Goal: Information Seeking & Learning: Learn about a topic

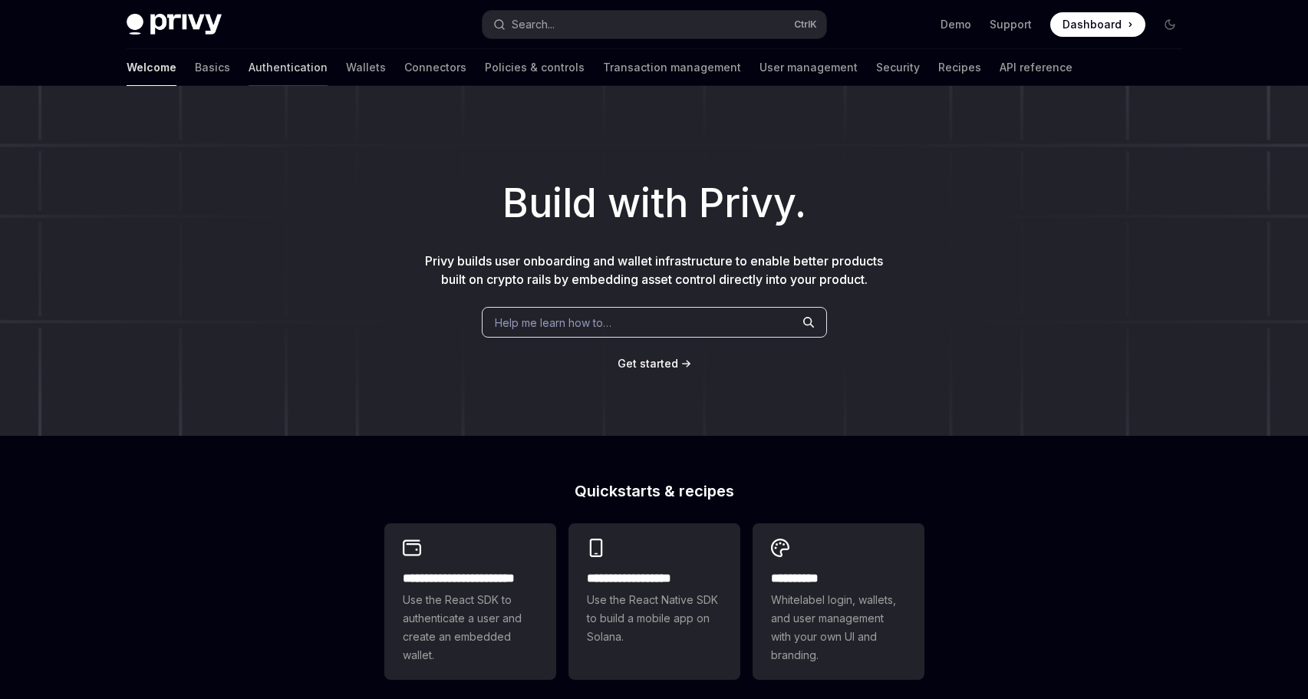
click at [249, 66] on link "Authentication" at bounding box center [288, 67] width 79 height 37
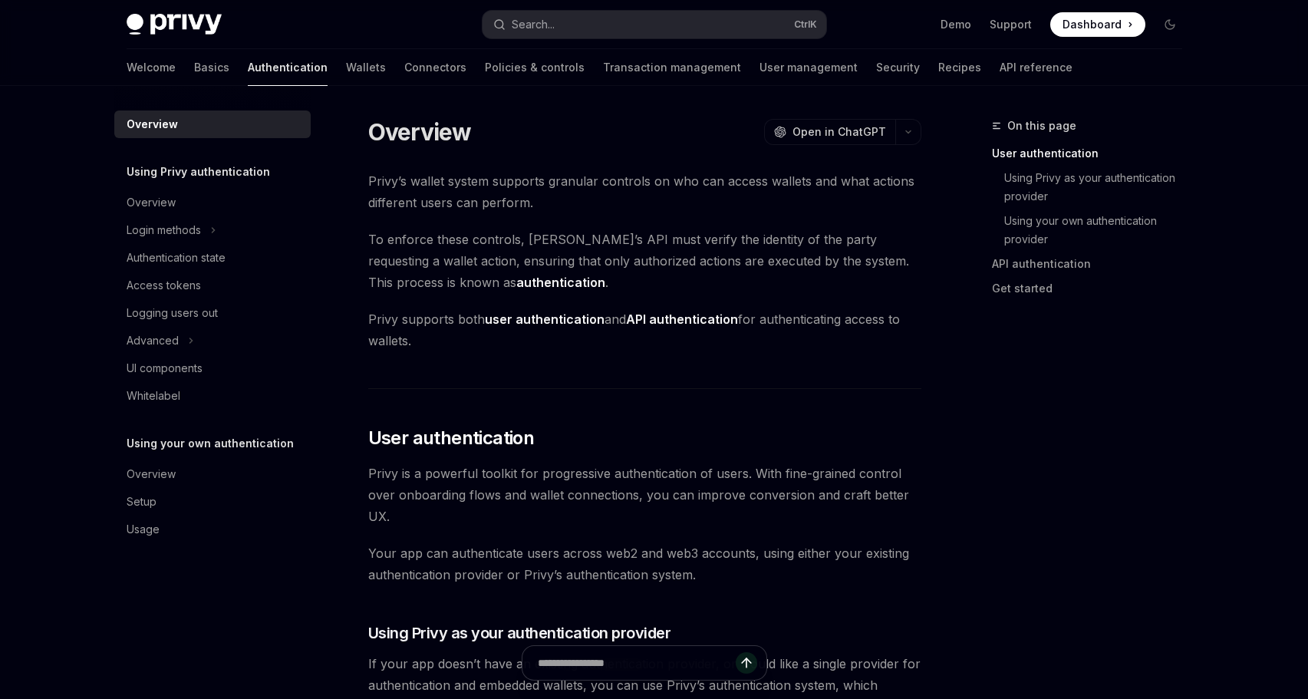
type textarea "*"
